Goal: Information Seeking & Learning: Learn about a topic

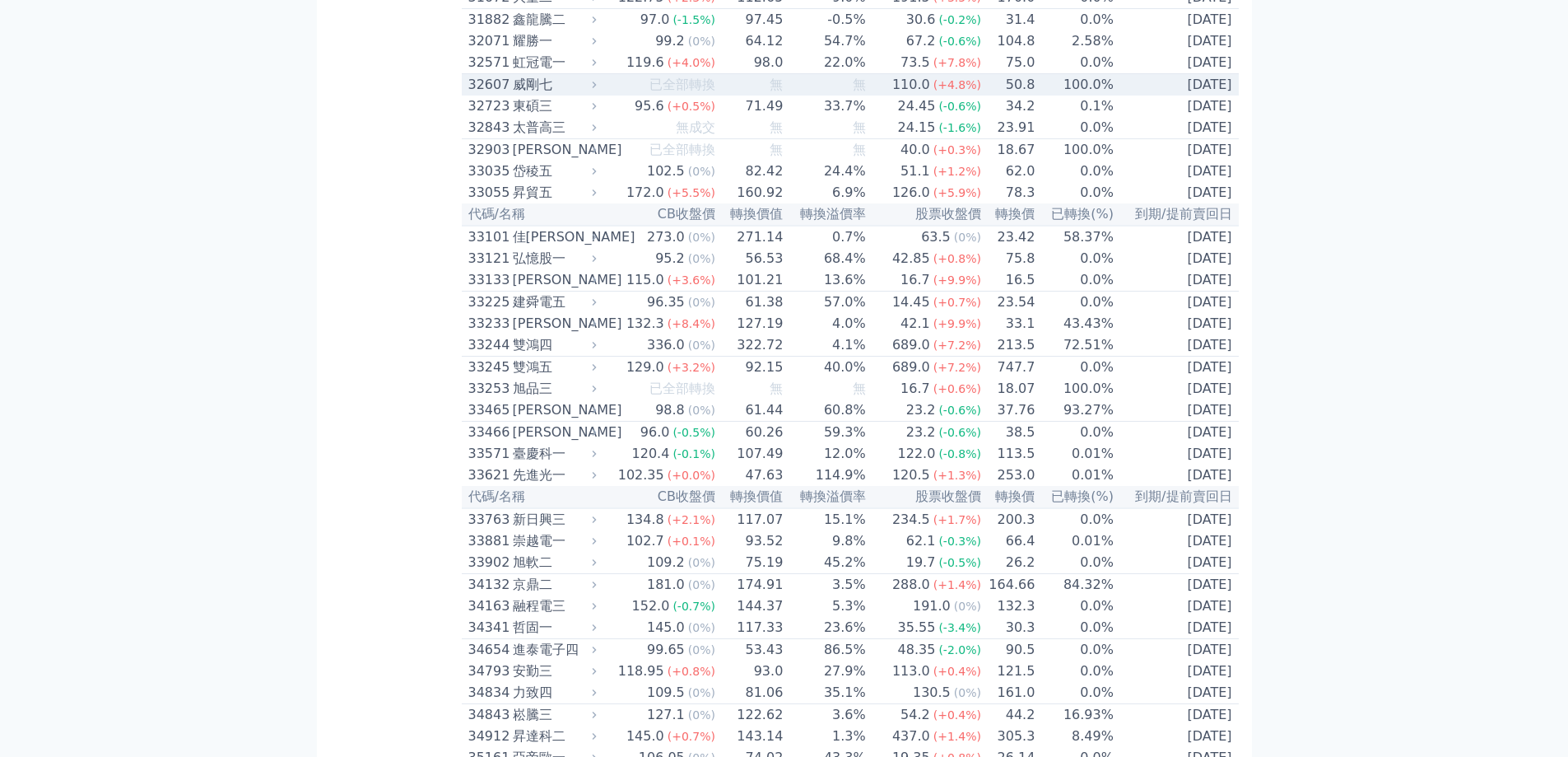
scroll to position [2882, 0]
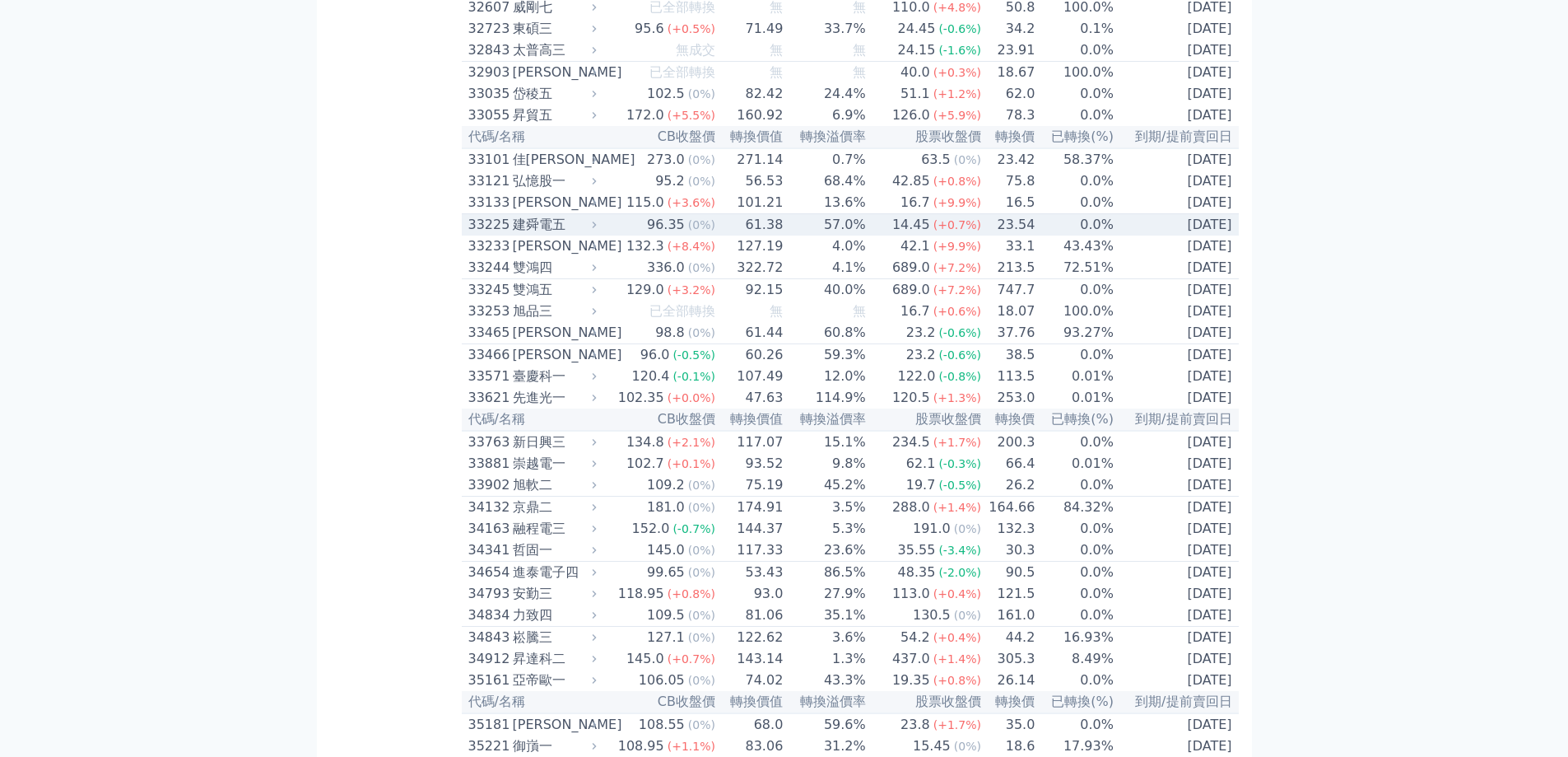
scroll to position [2799, 0]
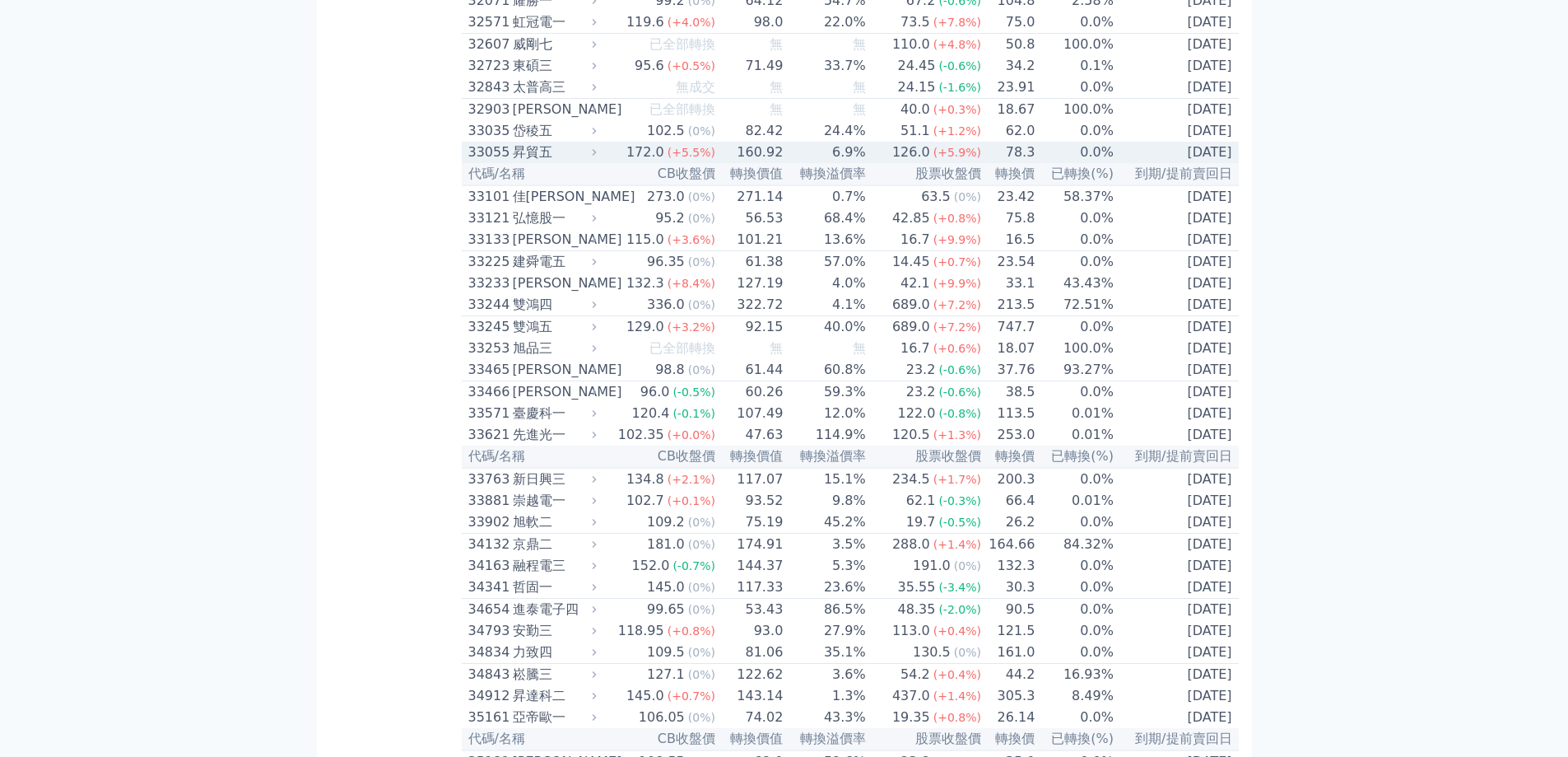
click at [497, 162] on div "33055" at bounding box center [488, 152] width 41 height 20
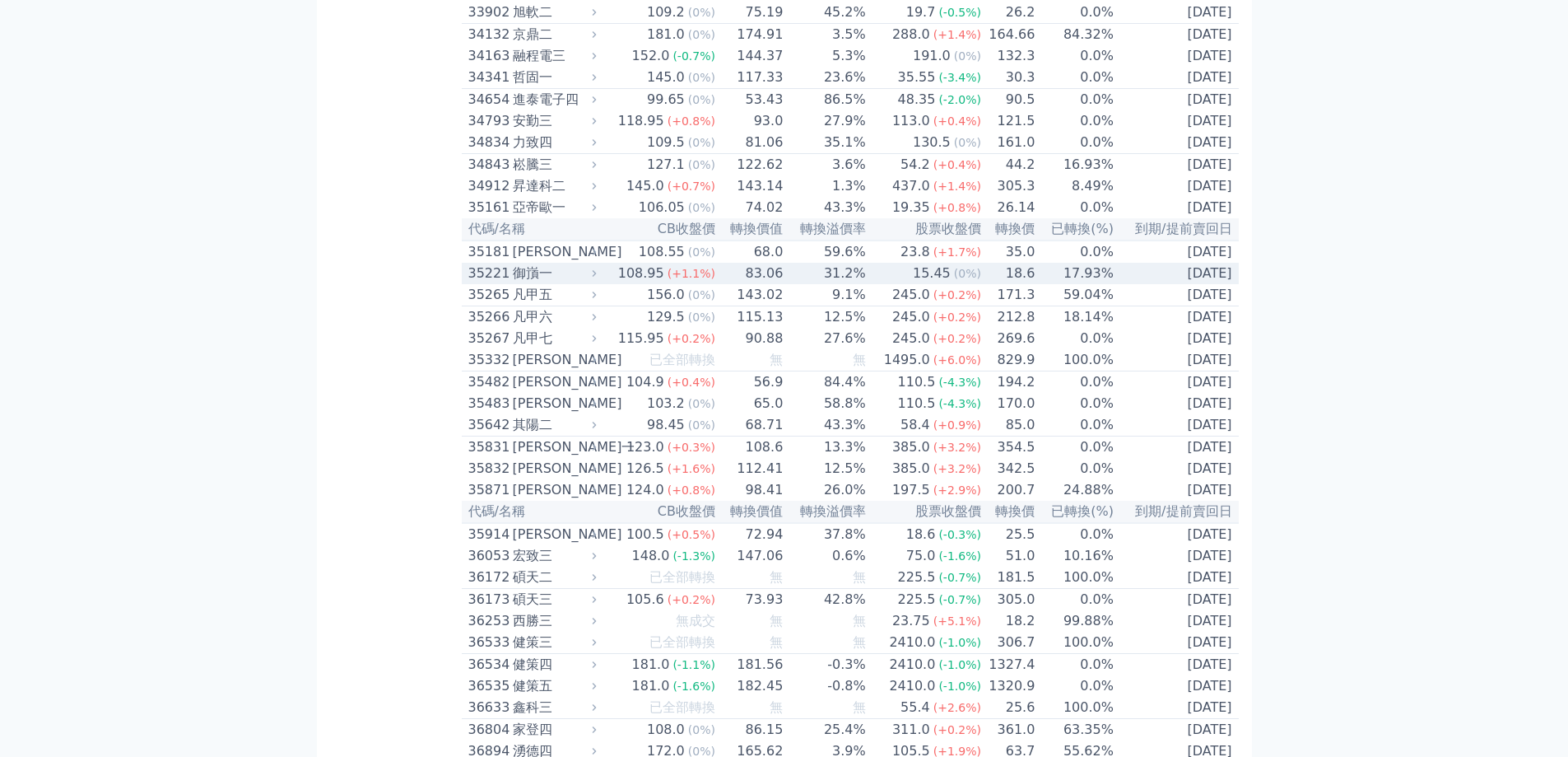
scroll to position [3870, 0]
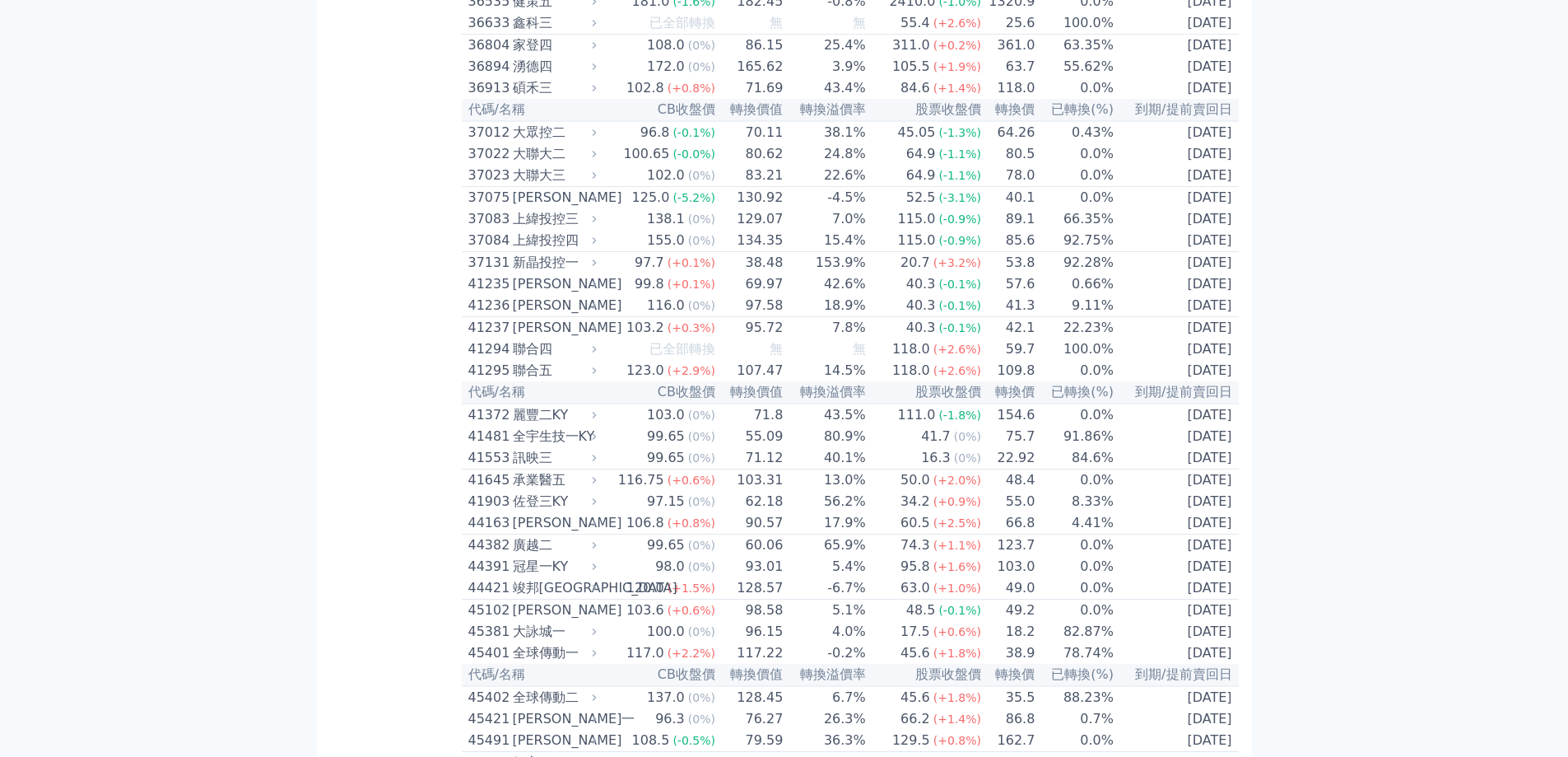
scroll to position [4611, 0]
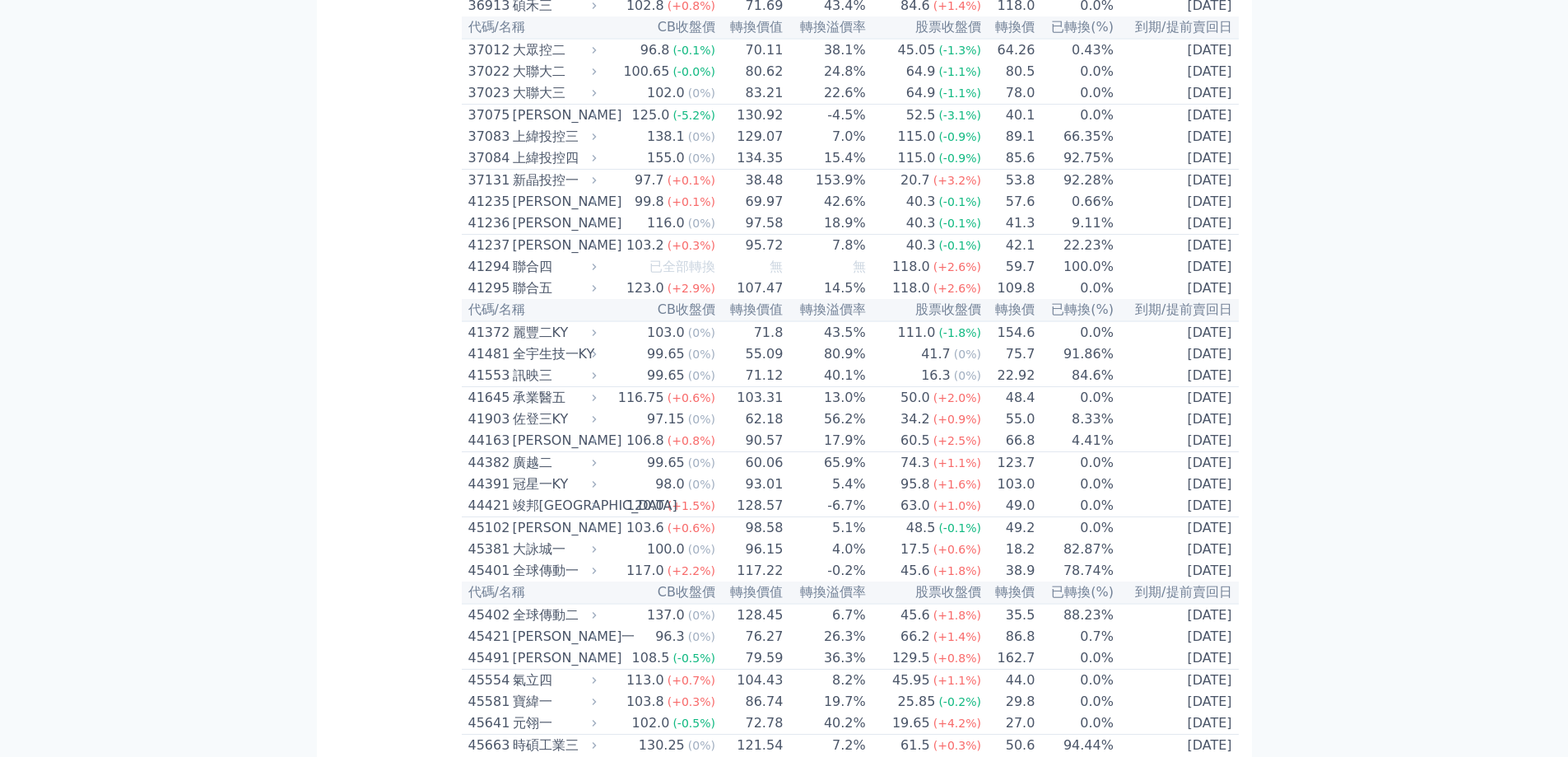
click at [78, 505] on div "可轉債列表 財務數據 可轉債列表 財務數據 登出 登出 按代號排序 即將/近期發行 一年內到期 轉換比例 低收盤價 轉換價值接近百元 低轉換溢價" at bounding box center [784, 453] width 1568 height 10129
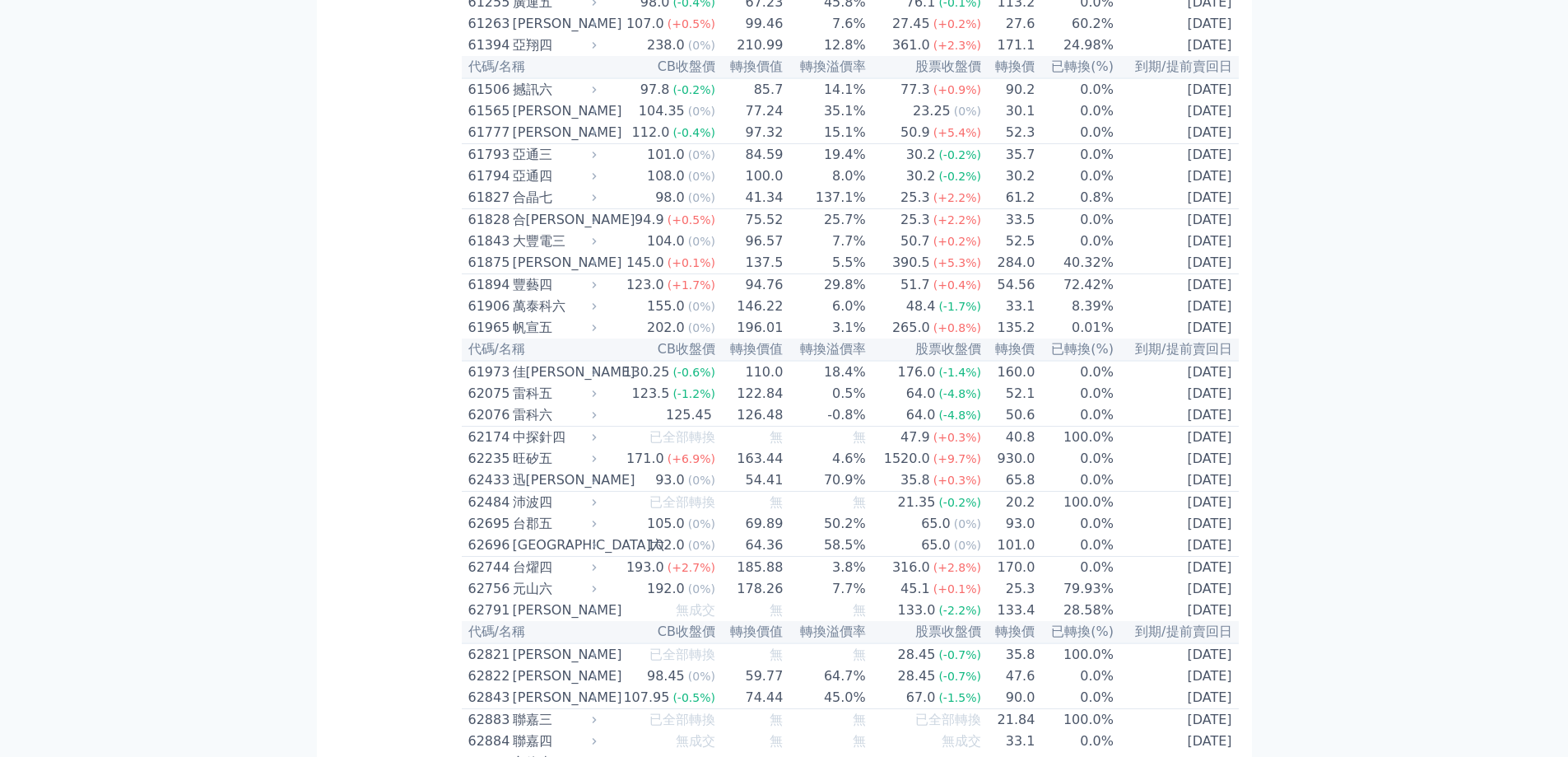
scroll to position [6587, 0]
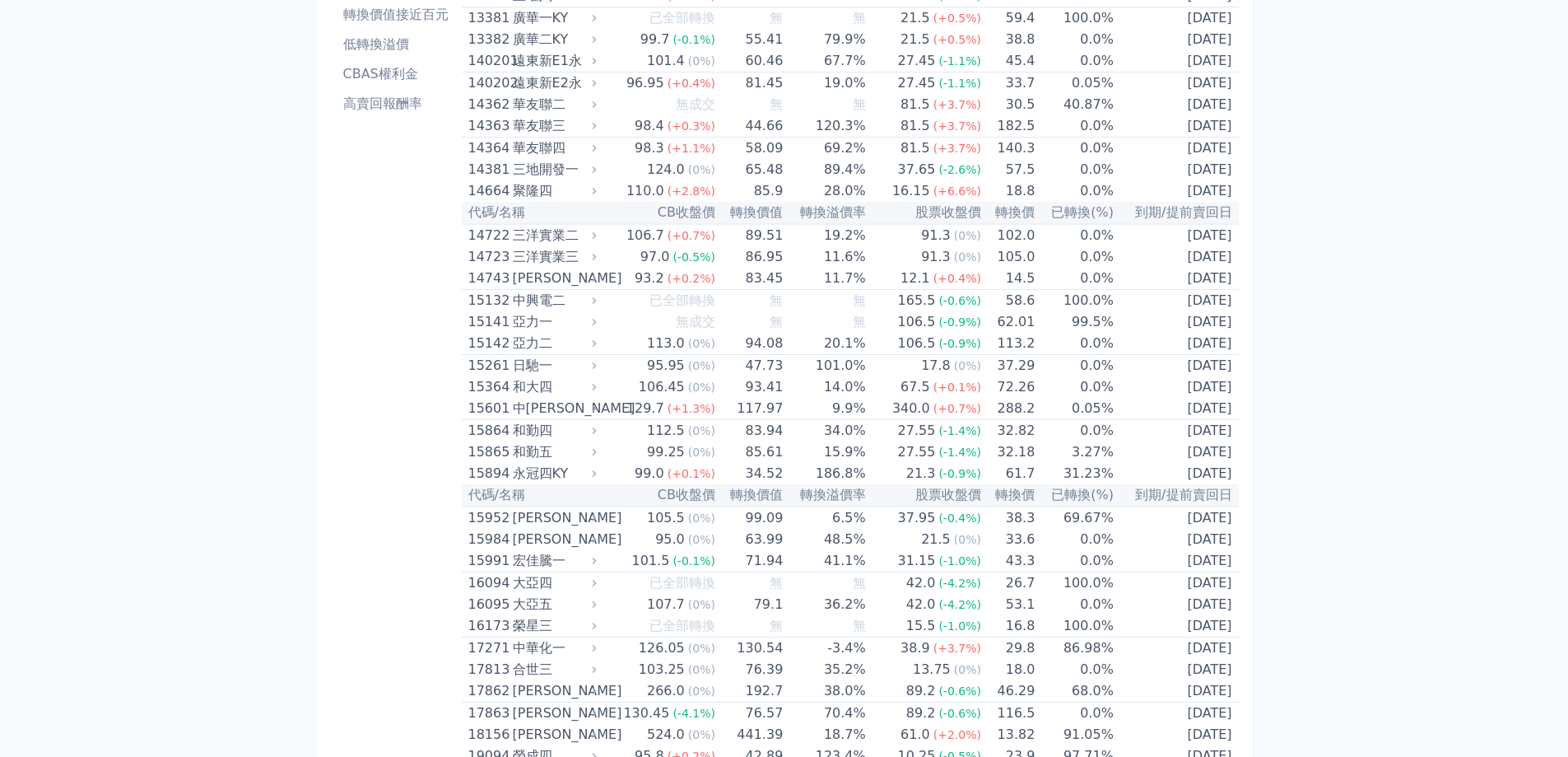
scroll to position [0, 0]
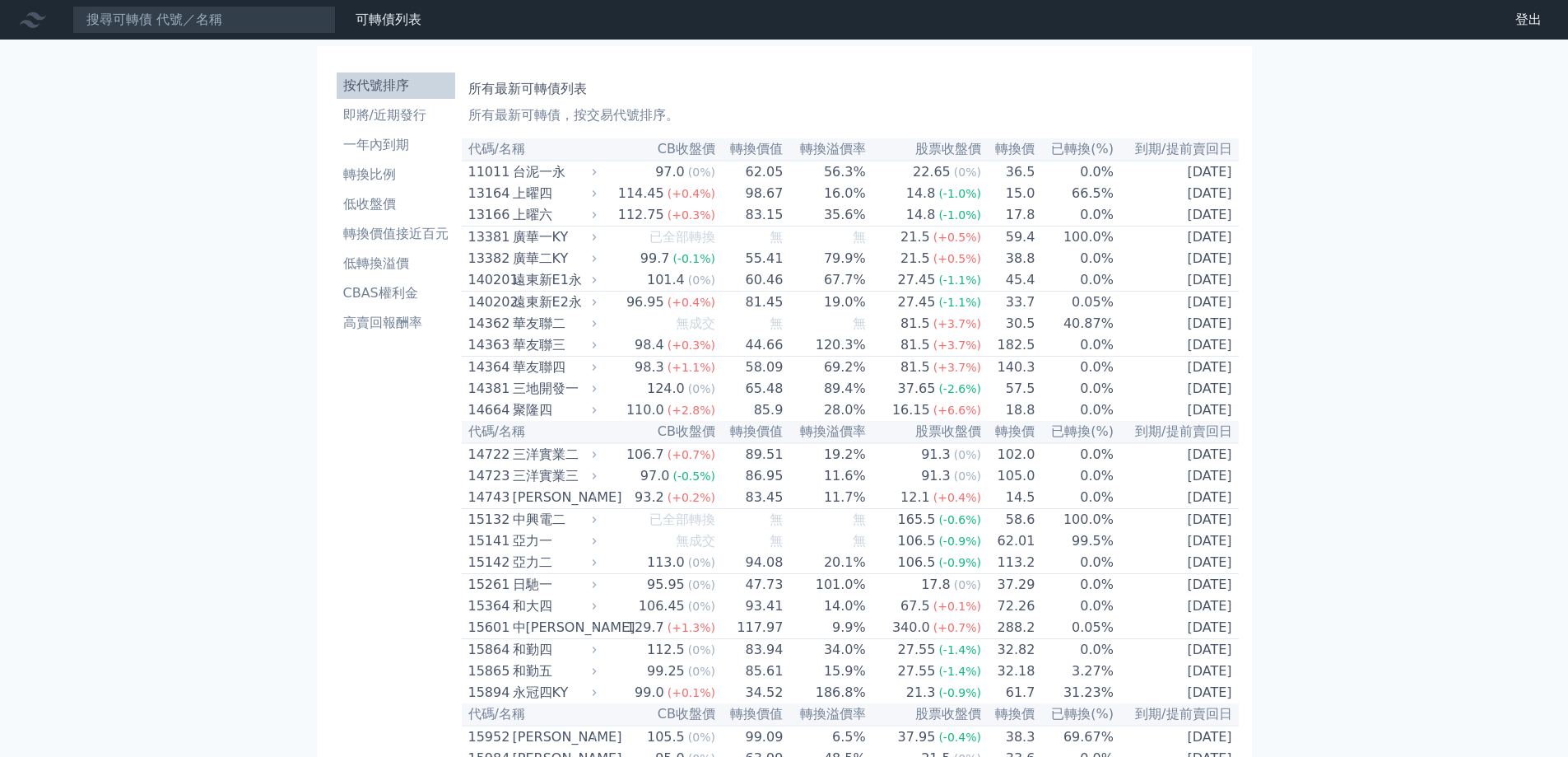
click at [665, 145] on th "CB收盤價" at bounding box center [659, 149] width 116 height 22
click at [380, 150] on li "一年內到期" at bounding box center [395, 144] width 119 height 20
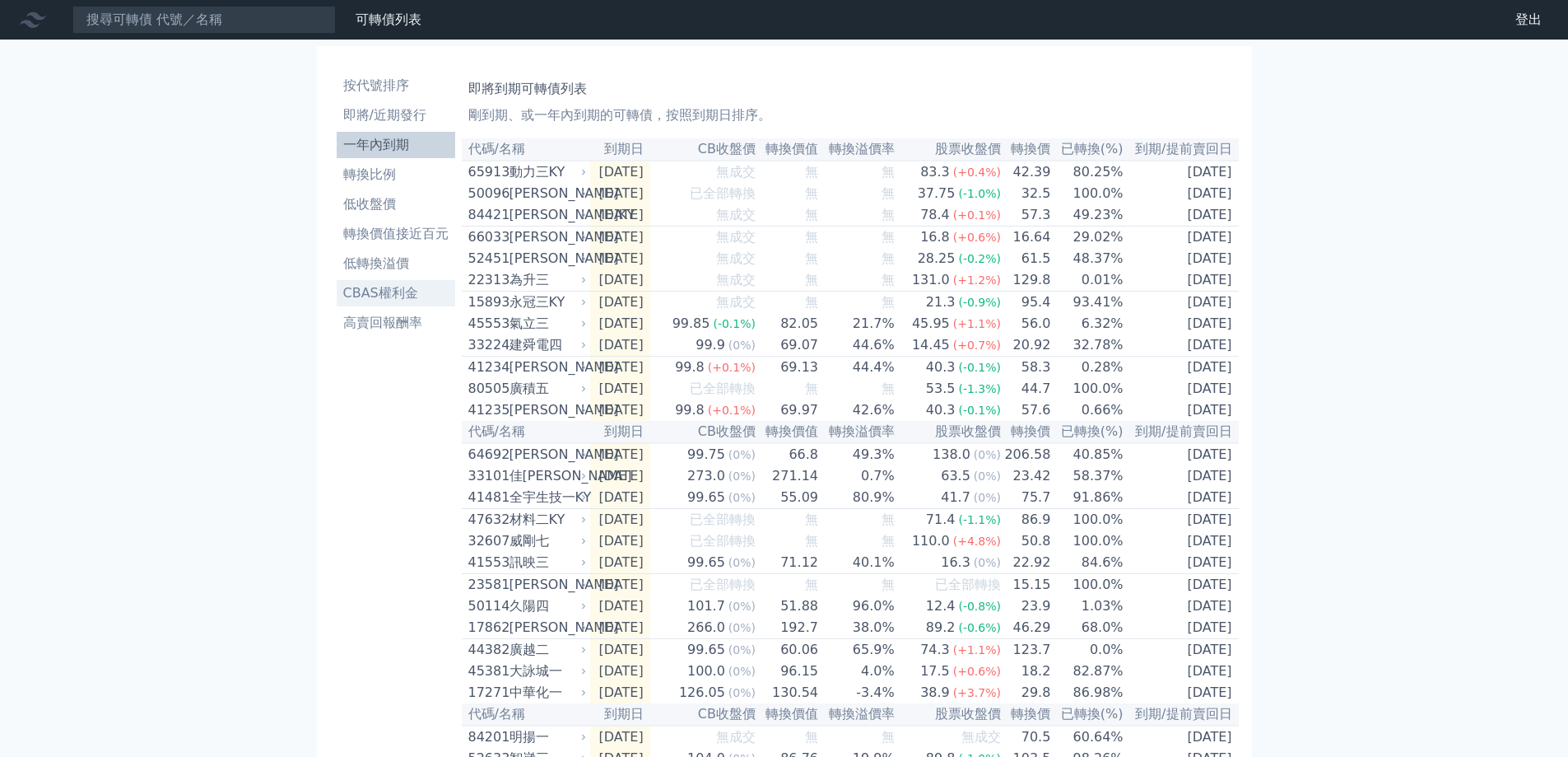
click at [401, 292] on li "CBAS權利金" at bounding box center [395, 293] width 119 height 20
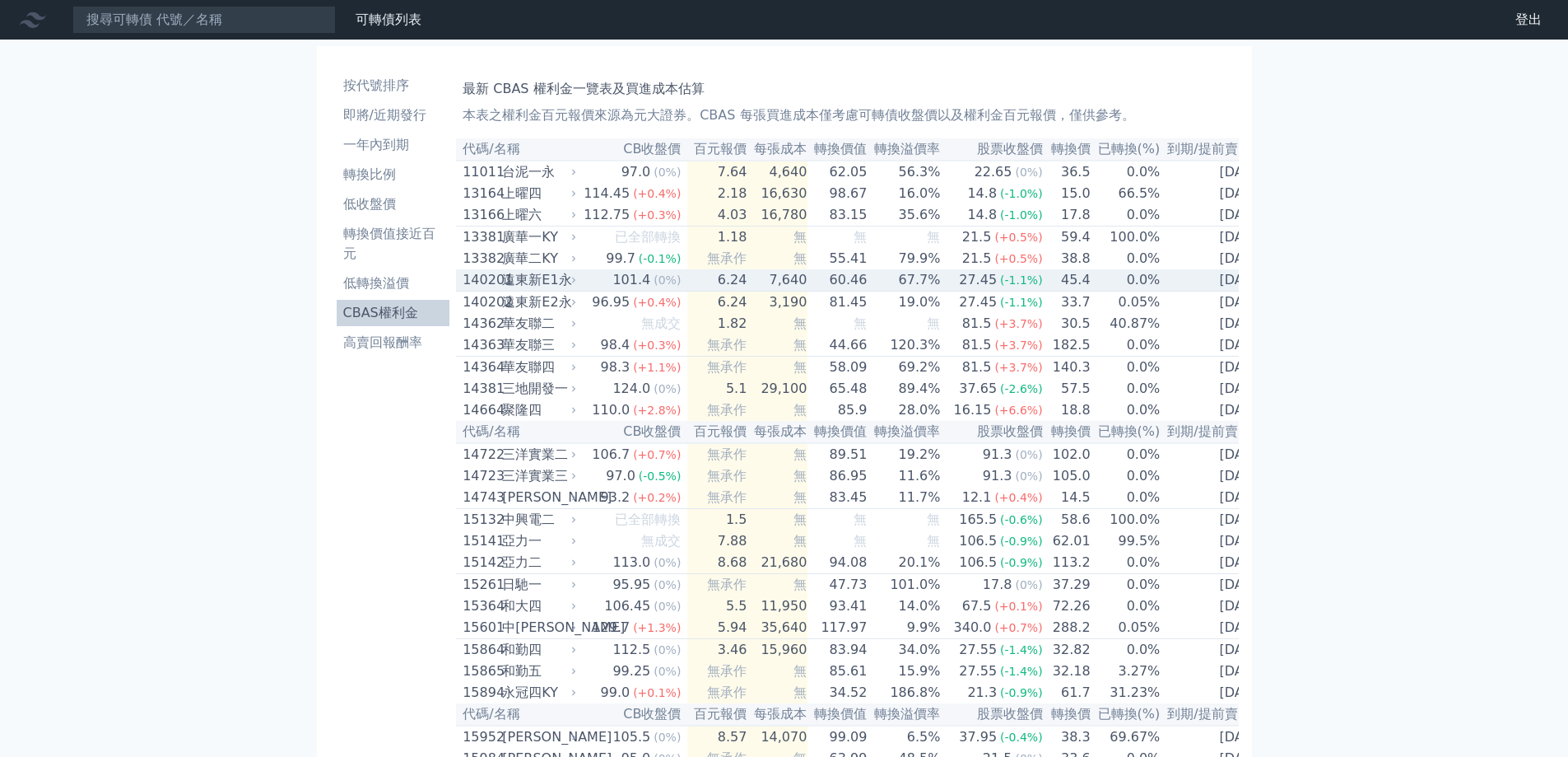
click at [600, 303] on div "96.95" at bounding box center [611, 302] width 45 height 20
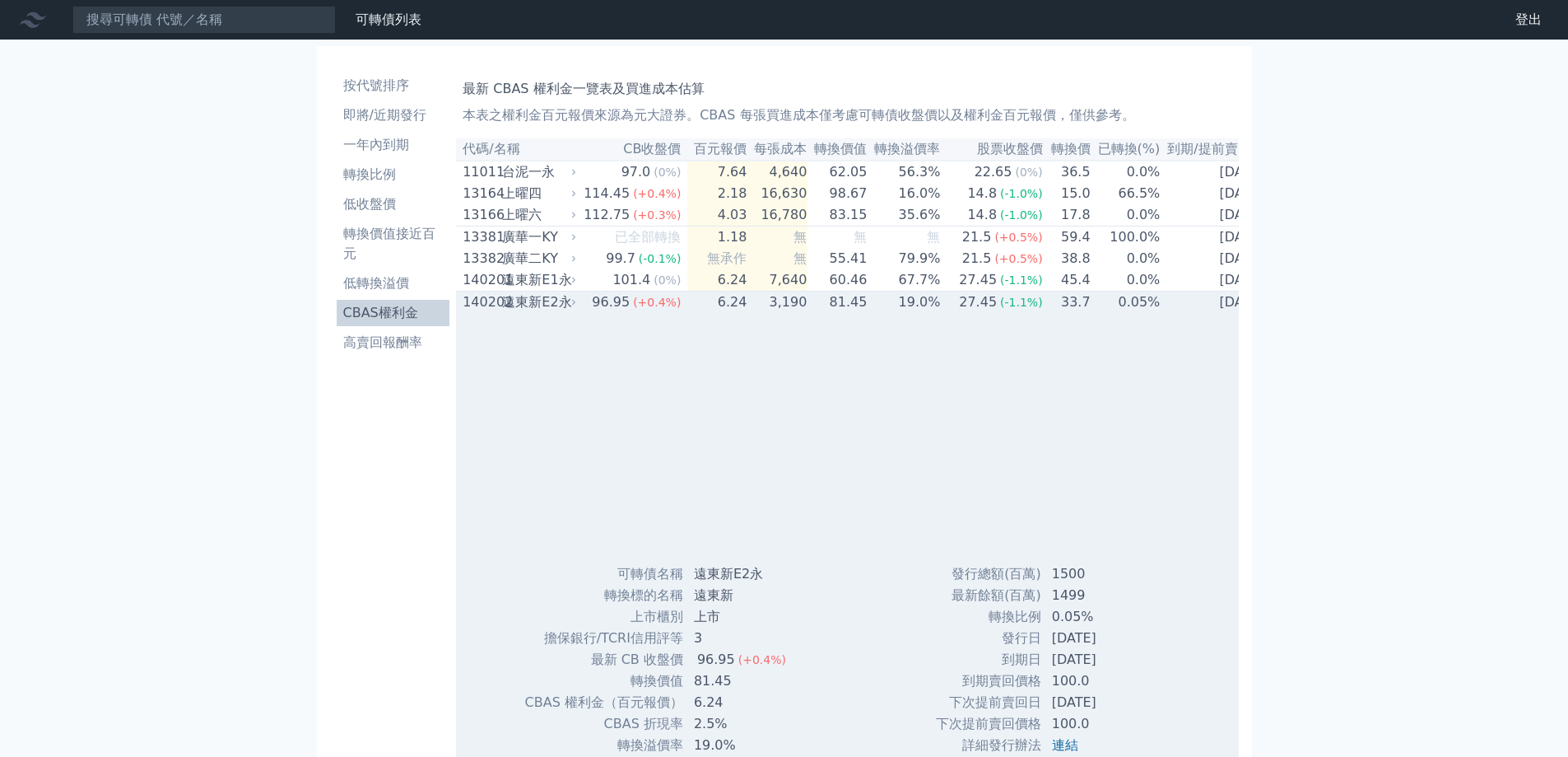
click at [600, 303] on div "96.95" at bounding box center [611, 302] width 45 height 20
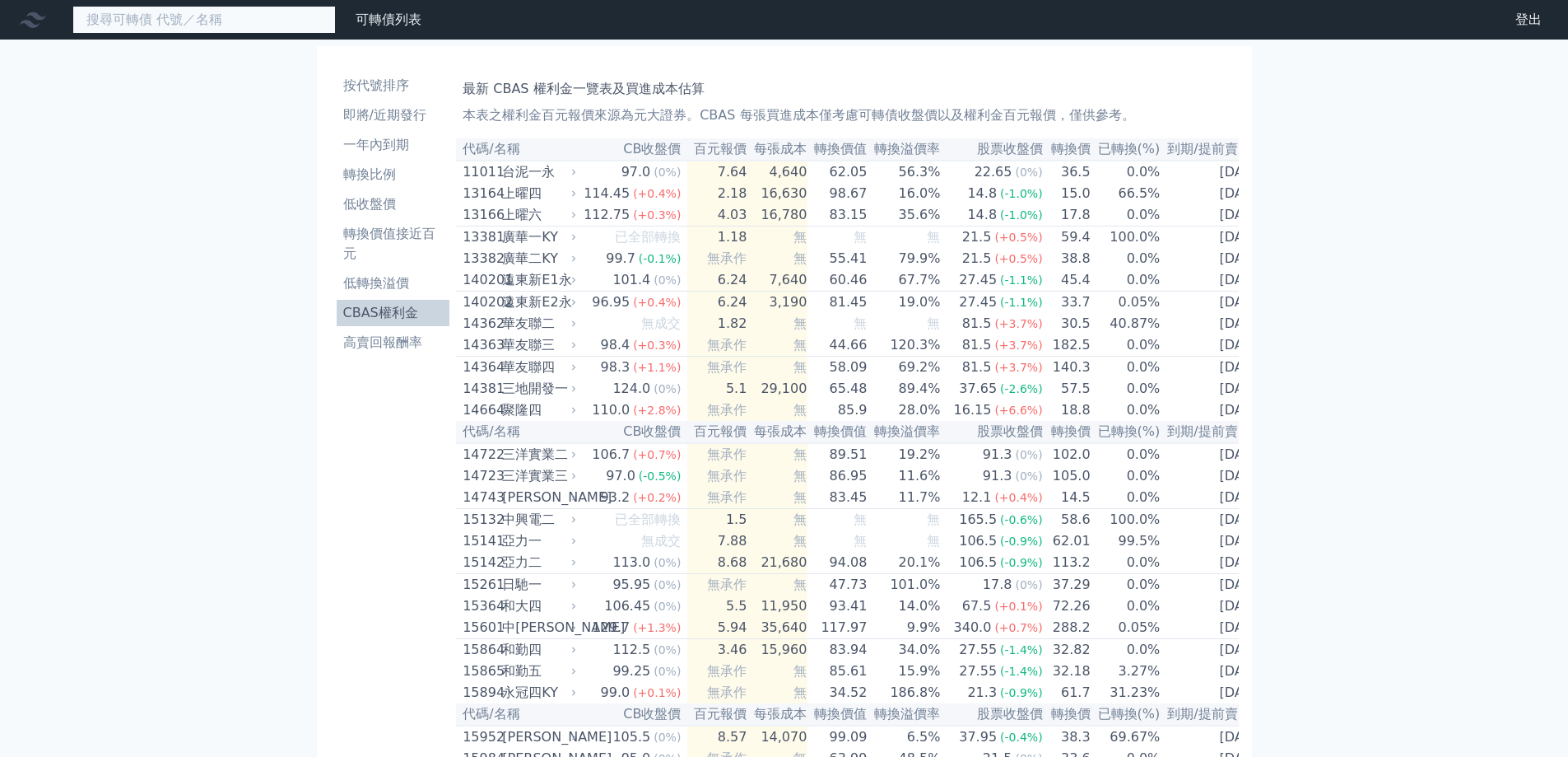
click at [241, 30] on input at bounding box center [204, 20] width 264 height 28
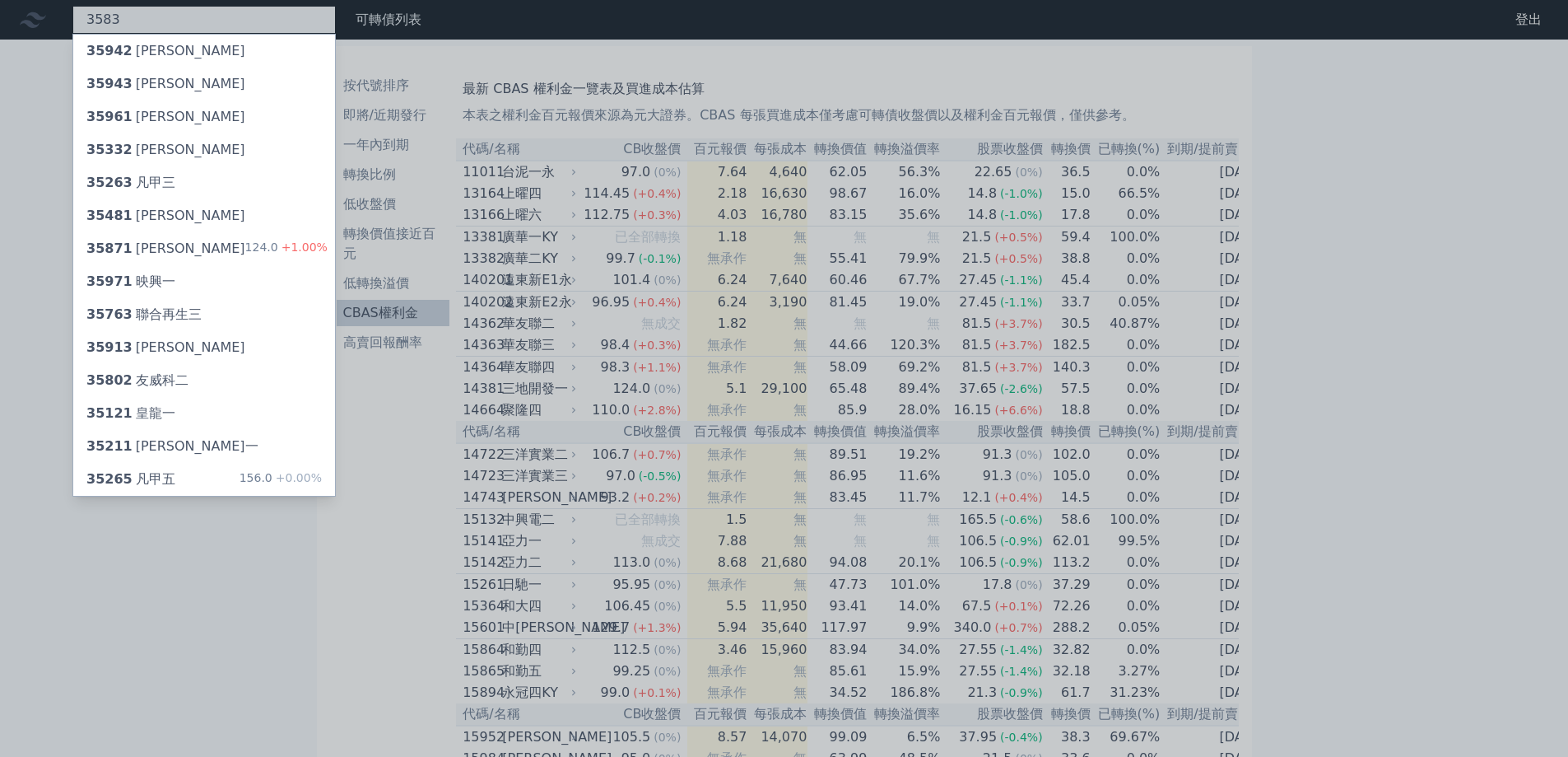
type input "3583"
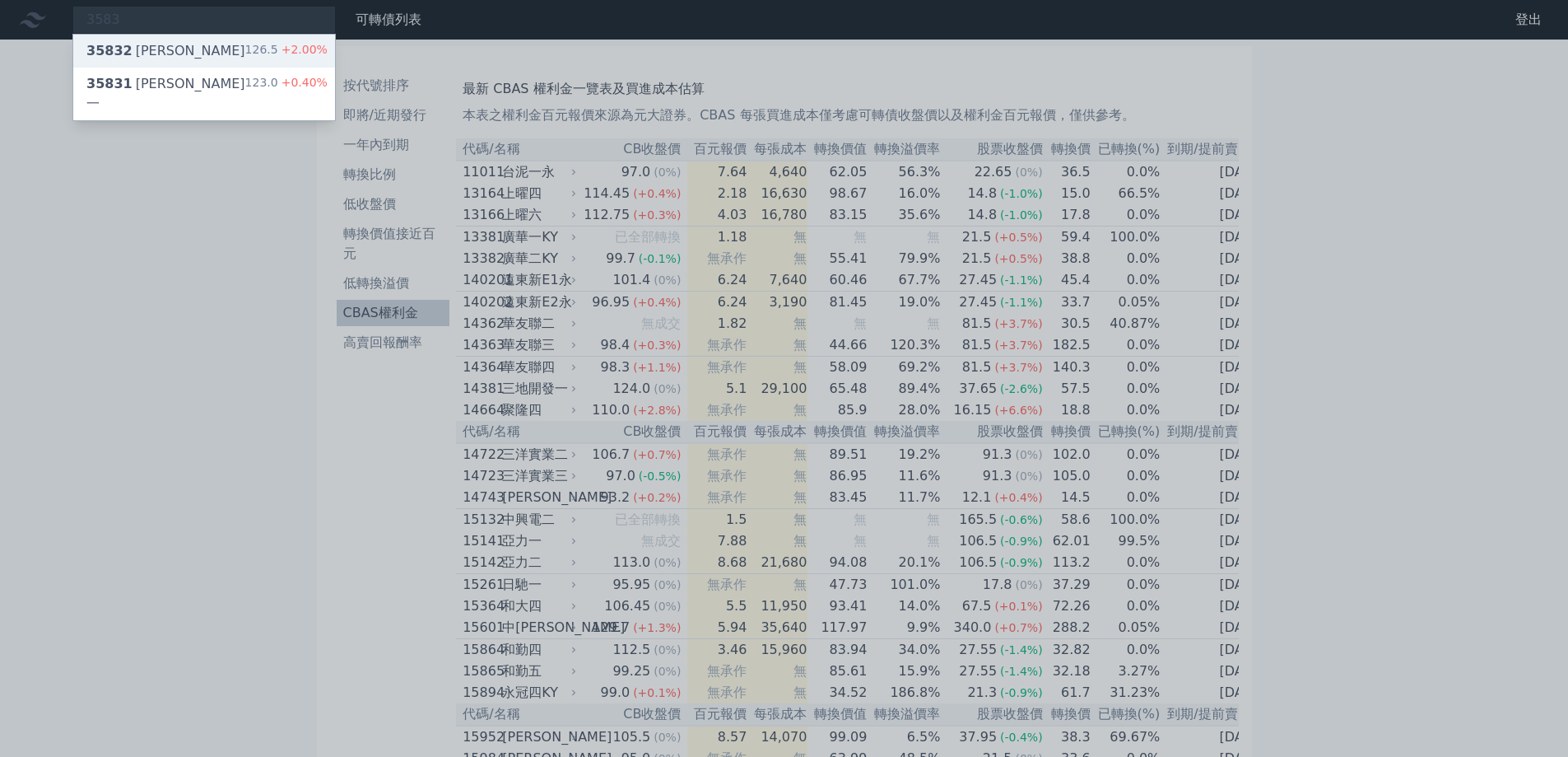
click at [228, 59] on div "35832 [PERSON_NAME]二 126.5 +2.00%" at bounding box center [204, 50] width 262 height 33
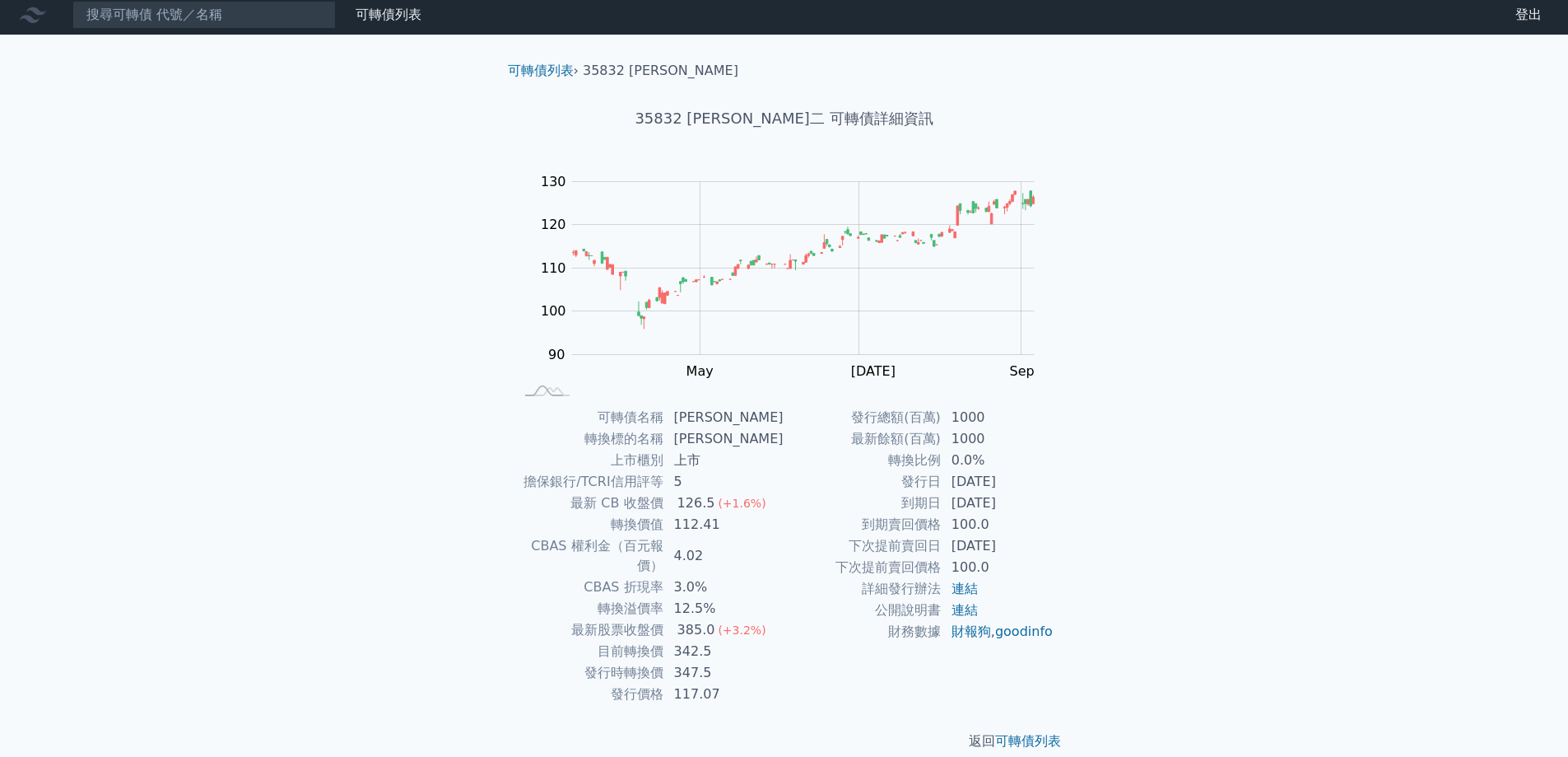
scroll to position [6, 0]
click at [199, 20] on input at bounding box center [204, 14] width 264 height 28
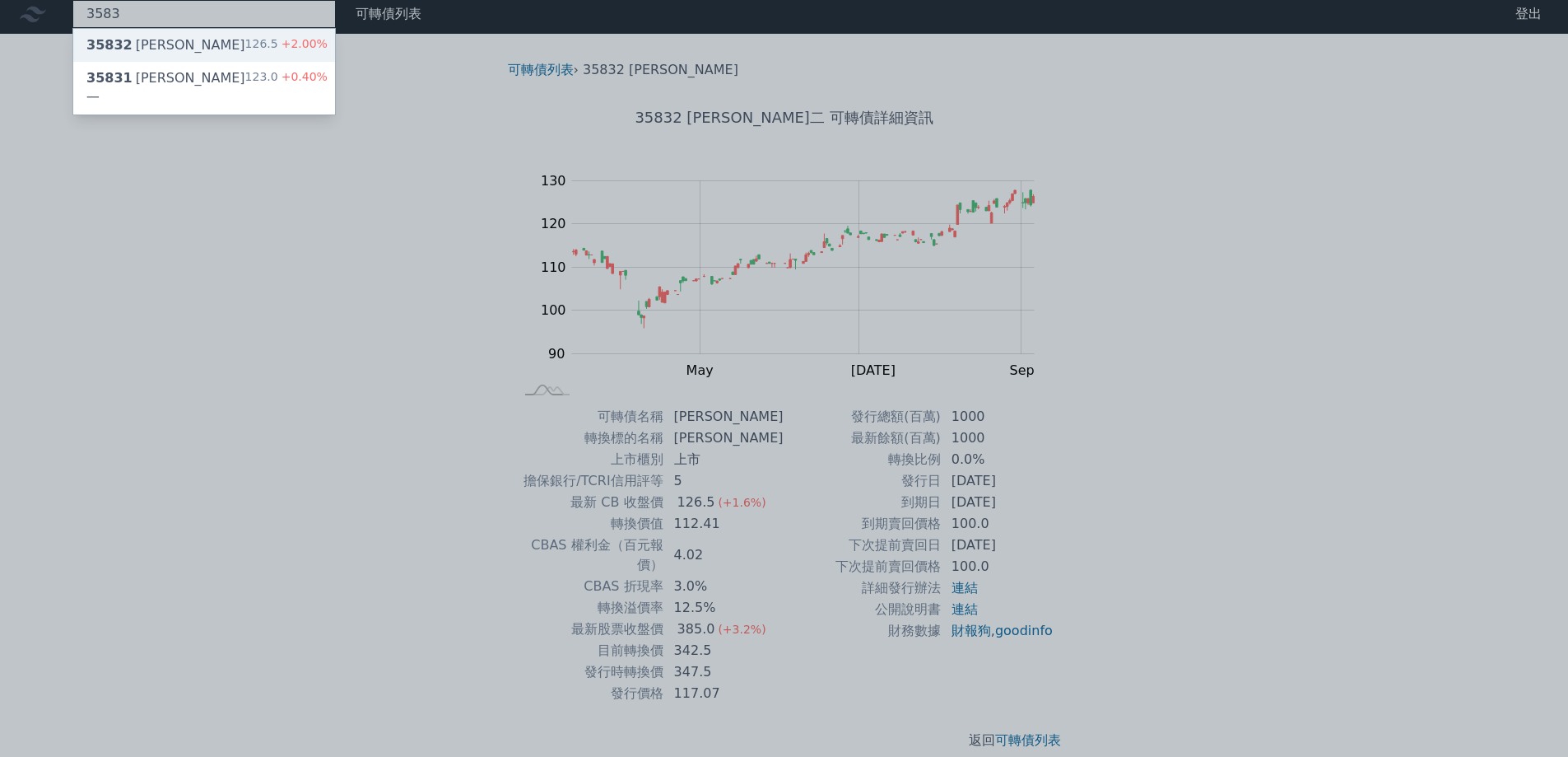
type input "3583"
click at [205, 35] on div "35832 [PERSON_NAME]二 126.5 +2.00%" at bounding box center [204, 45] width 262 height 33
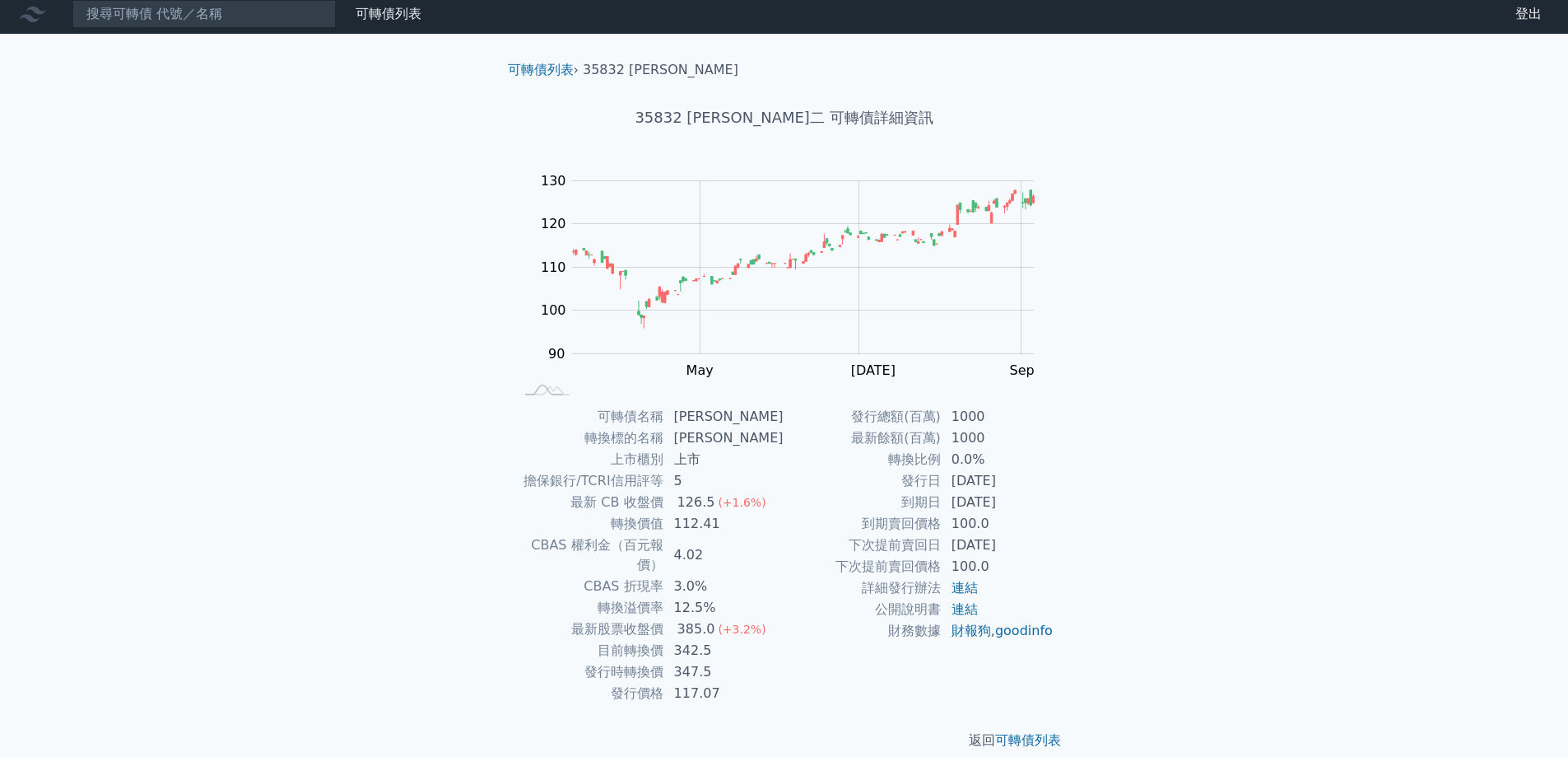
click at [664, 597] on td "轉換溢價率" at bounding box center [590, 607] width 150 height 22
